Goal: Task Accomplishment & Management: Use online tool/utility

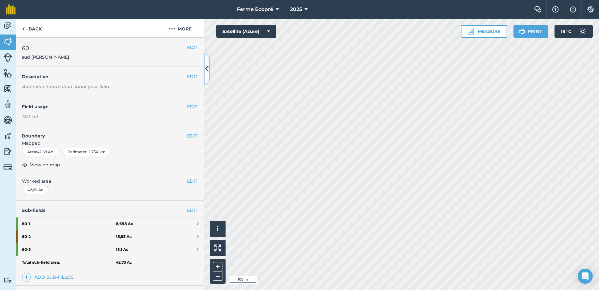
click at [207, 76] on button at bounding box center [207, 68] width 6 height 31
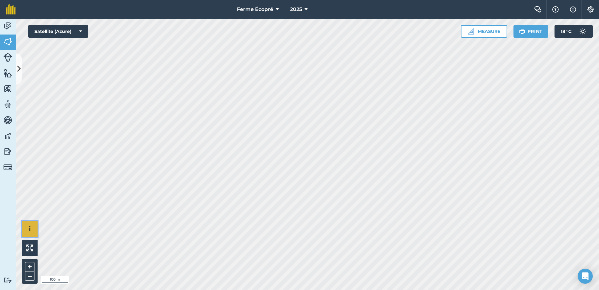
click at [34, 226] on button "i" at bounding box center [30, 229] width 16 height 16
click at [34, 226] on button "›" at bounding box center [30, 229] width 16 height 16
click at [593, 10] on img at bounding box center [591, 9] width 8 height 6
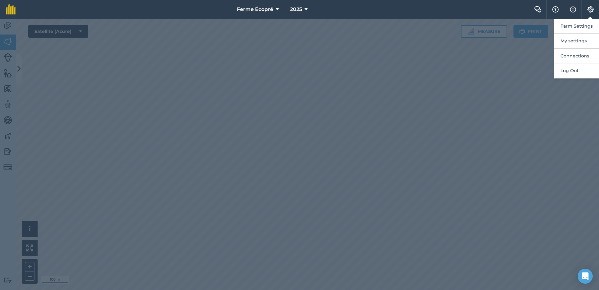
click at [535, 82] on div at bounding box center [299, 154] width 599 height 271
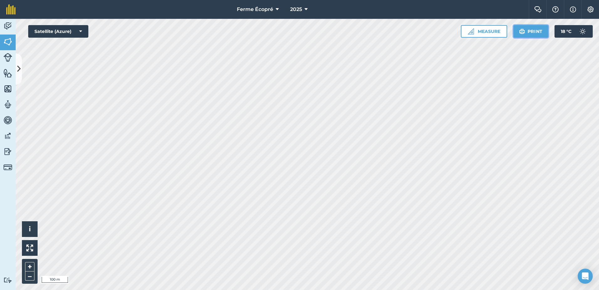
click at [530, 30] on button "Print" at bounding box center [531, 31] width 35 height 13
click at [529, 32] on button "Print" at bounding box center [531, 31] width 35 height 13
click at [525, 31] on img at bounding box center [522, 32] width 6 height 8
click at [524, 31] on img at bounding box center [522, 32] width 6 height 8
